Goal: Information Seeking & Learning: Learn about a topic

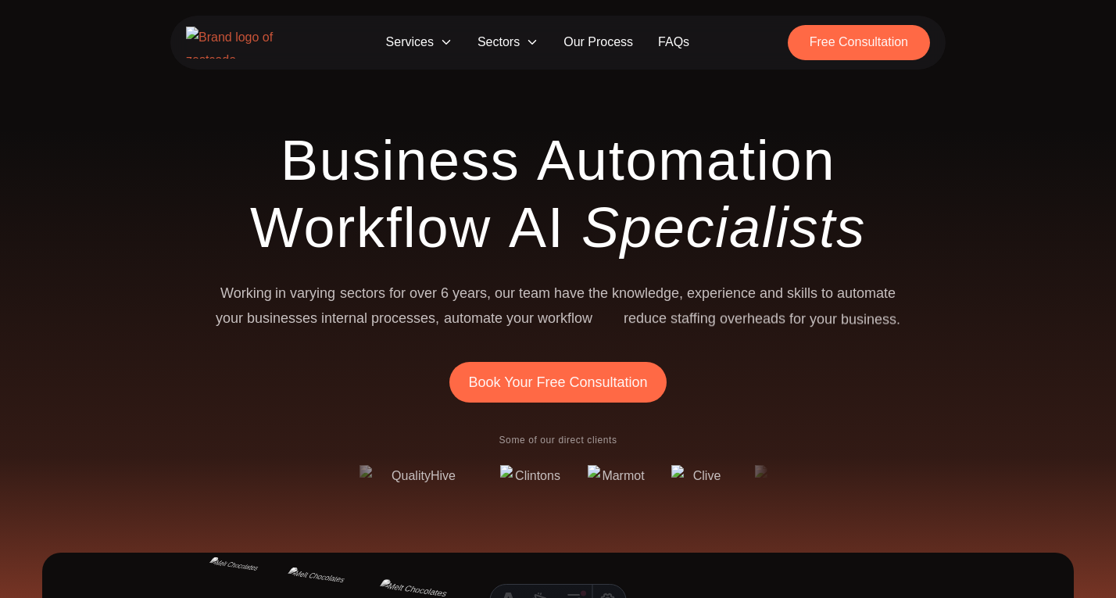
scroll to position [8, 0]
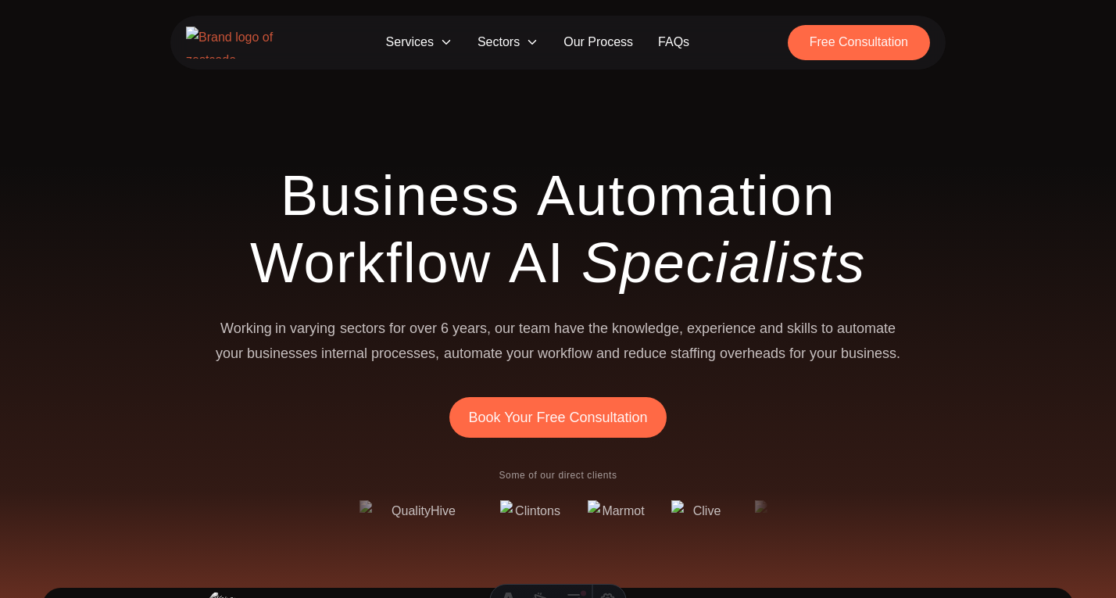
click at [496, 40] on span "Sectors" at bounding box center [508, 42] width 86 height 29
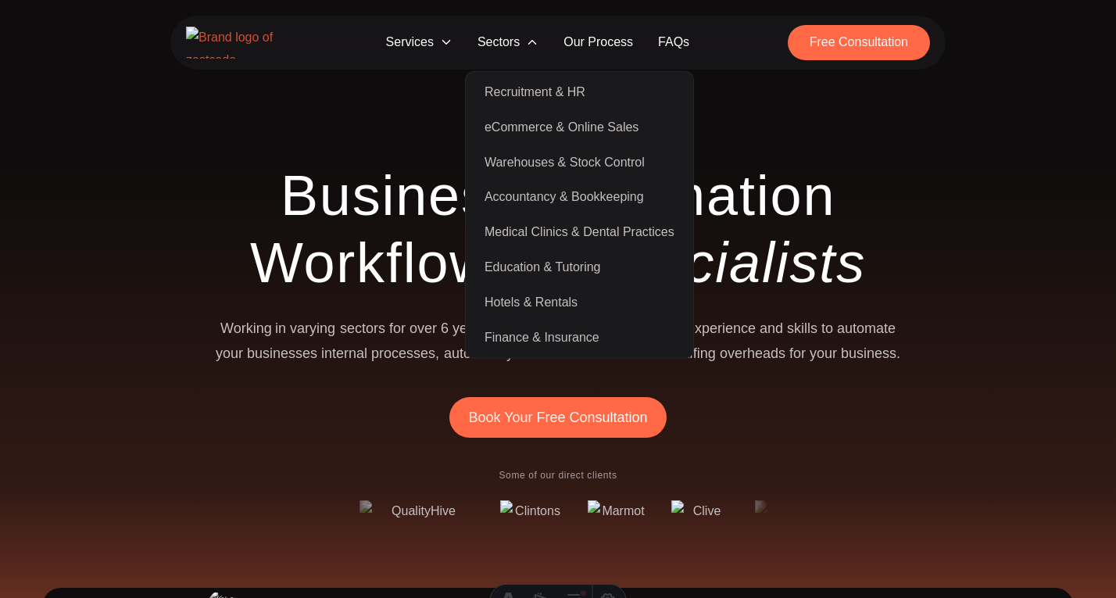
click at [562, 241] on link "Medical Clinics & Dental Practices" at bounding box center [579, 232] width 221 height 35
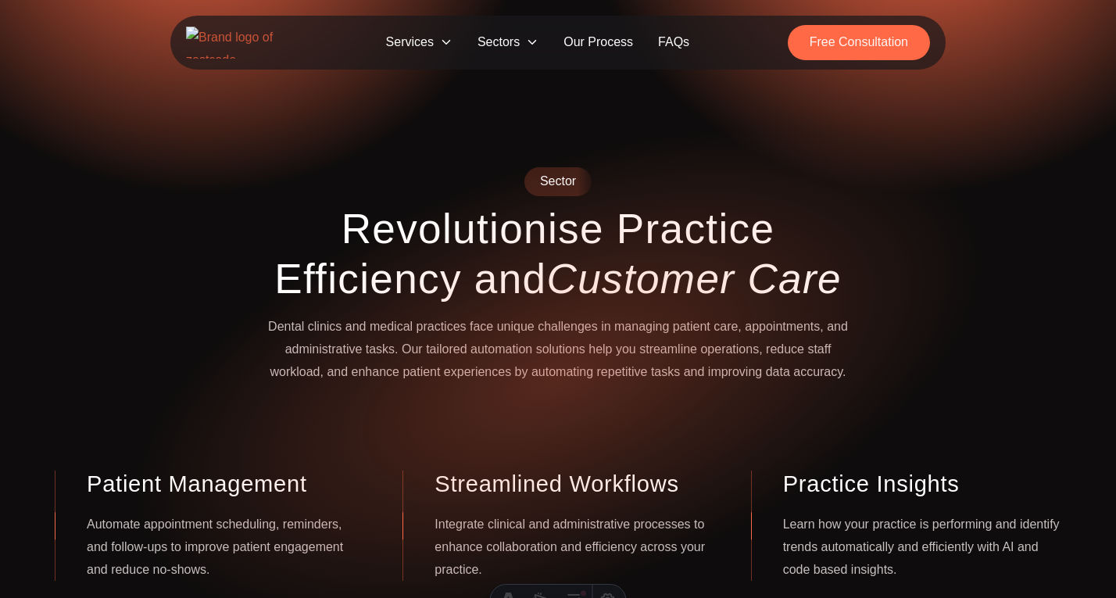
scroll to position [2, 0]
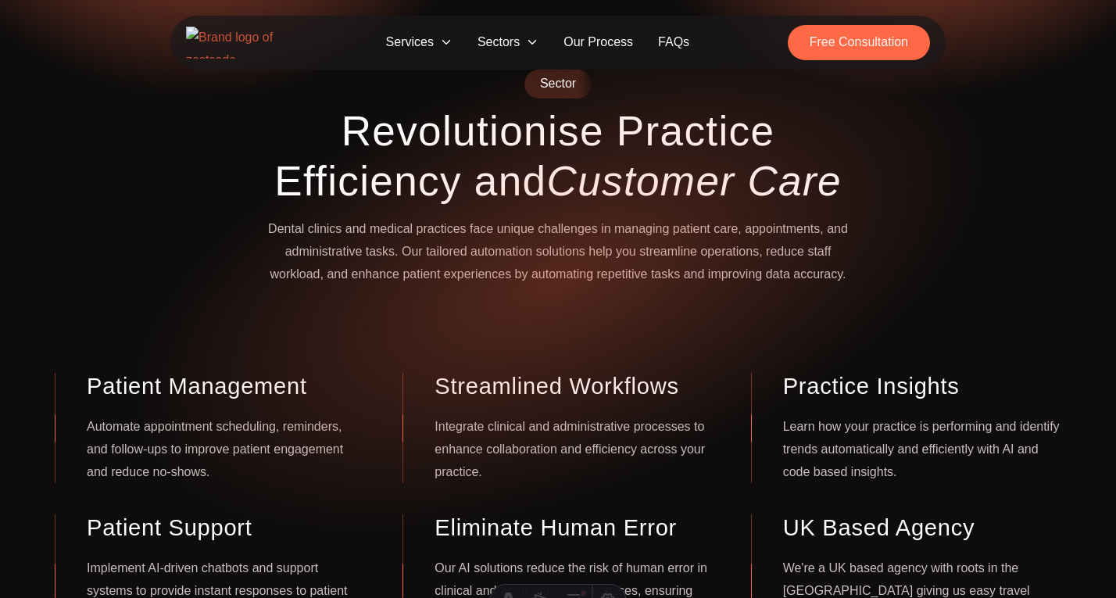
scroll to position [99, 0]
click at [510, 45] on span "Sectors" at bounding box center [508, 42] width 86 height 29
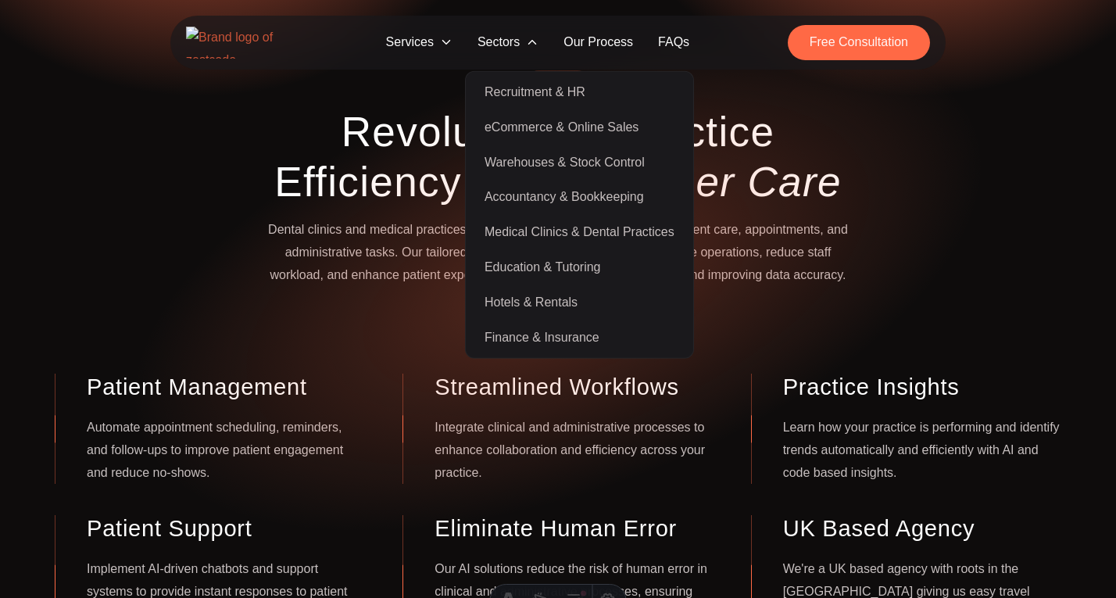
click at [815, 181] on strong "Customer Care" at bounding box center [693, 181] width 295 height 46
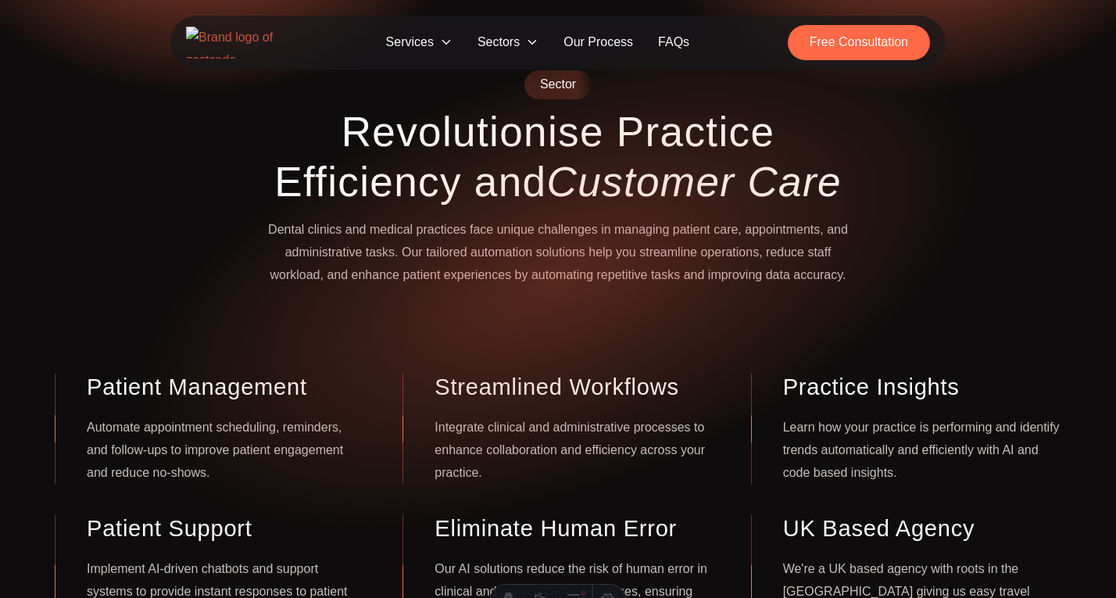
scroll to position [0, 0]
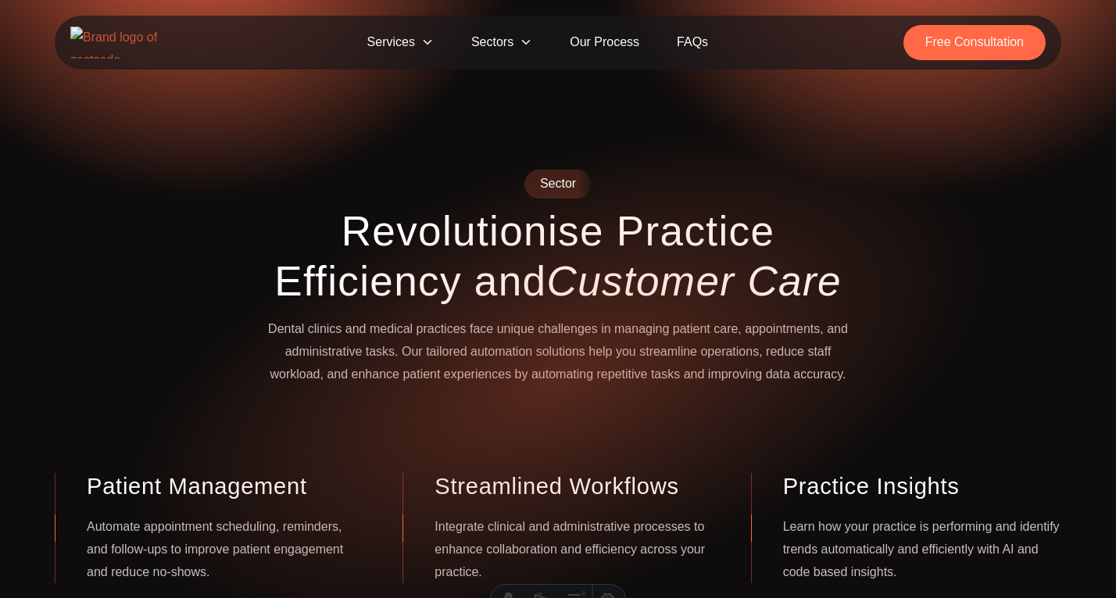
click at [514, 45] on span "Sectors" at bounding box center [502, 42] width 98 height 35
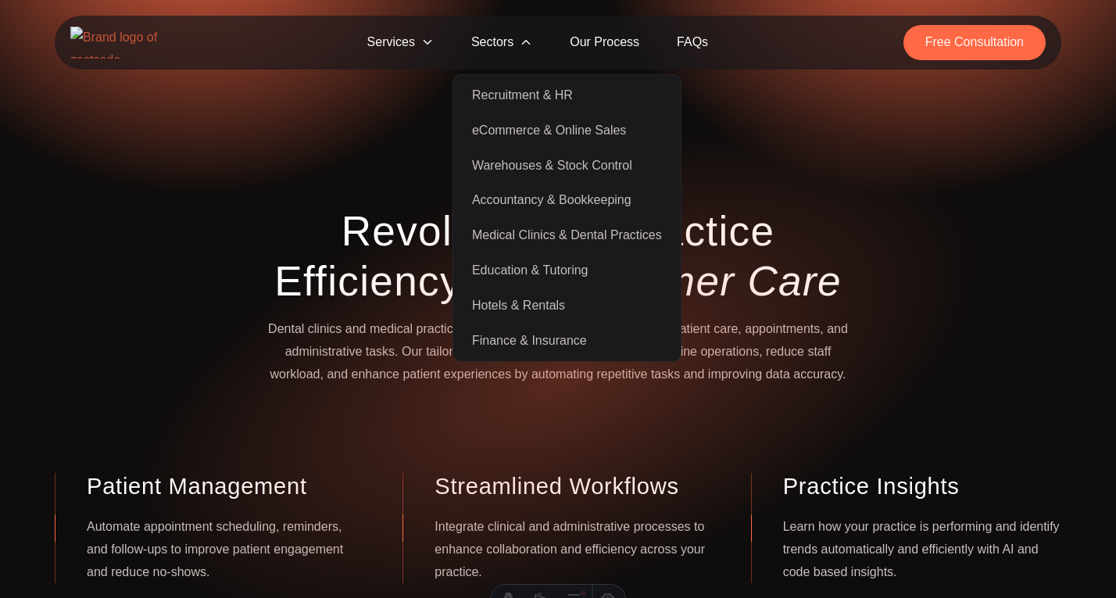
click at [538, 270] on link "Education & Tutoring" at bounding box center [567, 270] width 221 height 35
